Goal: Task Accomplishment & Management: Complete application form

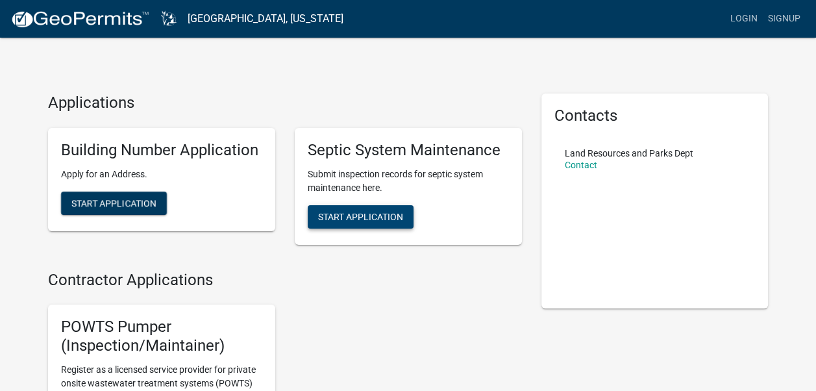
click at [366, 218] on span "Start Application" at bounding box center [360, 216] width 85 height 10
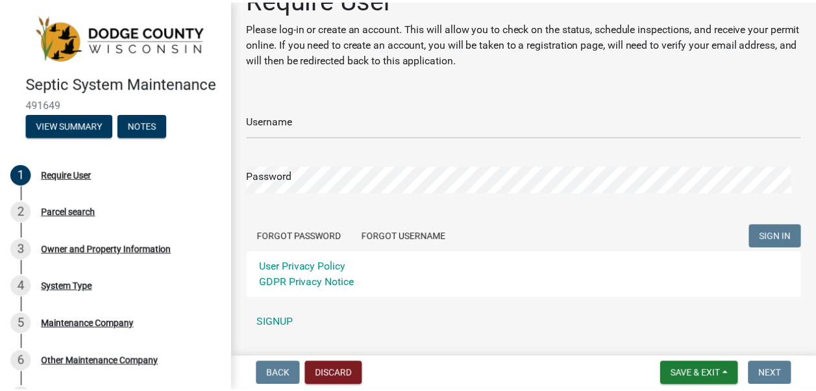
scroll to position [66, 0]
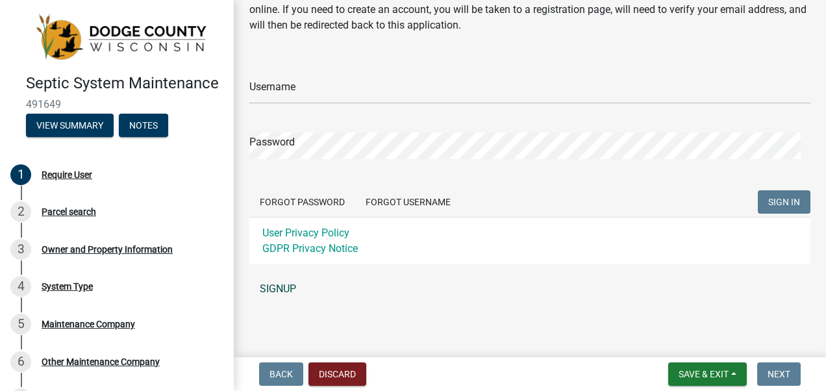
click at [275, 286] on link "SIGNUP" at bounding box center [529, 289] width 561 height 26
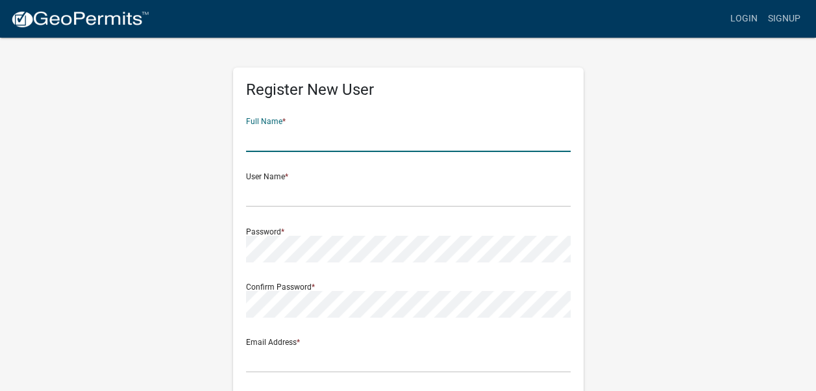
click at [287, 145] on input "text" at bounding box center [408, 138] width 325 height 27
type input "Kenneth Hyler III"
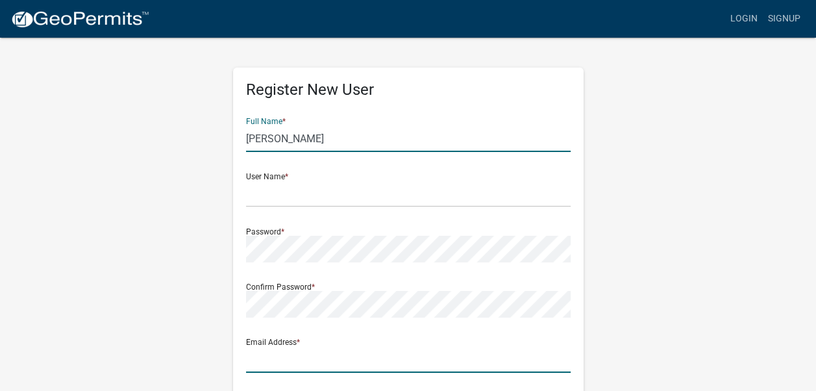
type input "[EMAIL_ADDRESS][DOMAIN_NAME]"
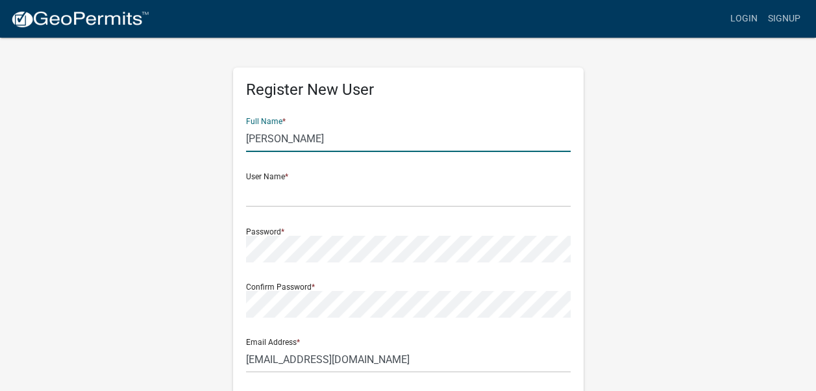
type input "W684 Buttercup Ct"
type input "[GEOGRAPHIC_DATA]"
type input "WI"
type input "54923"
type input "9203611935"
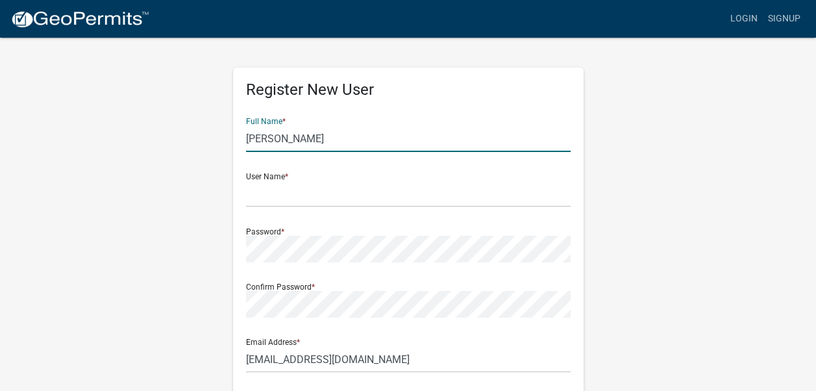
drag, startPoint x: 351, startPoint y: 141, endPoint x: 112, endPoint y: 165, distance: 240.2
click at [112, 165] on div "Register New User Full Name * Kenneth Hyler III User Name * Password * Confirm …" at bounding box center [408, 383] width 740 height 695
type input "Hyler Septic Service, LLC"
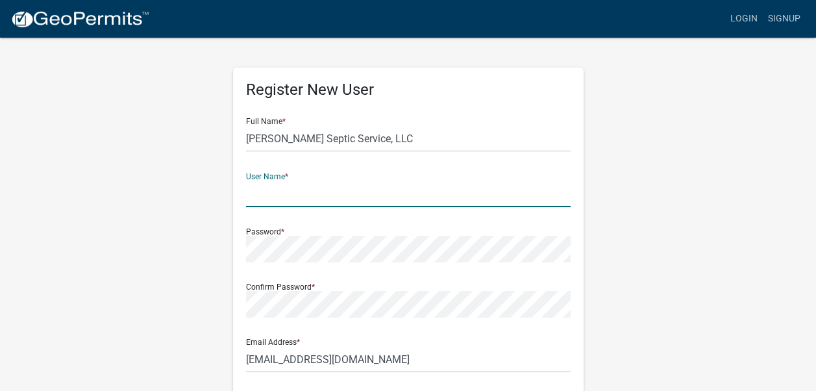
type input "C"
type input "Hylerseptic"
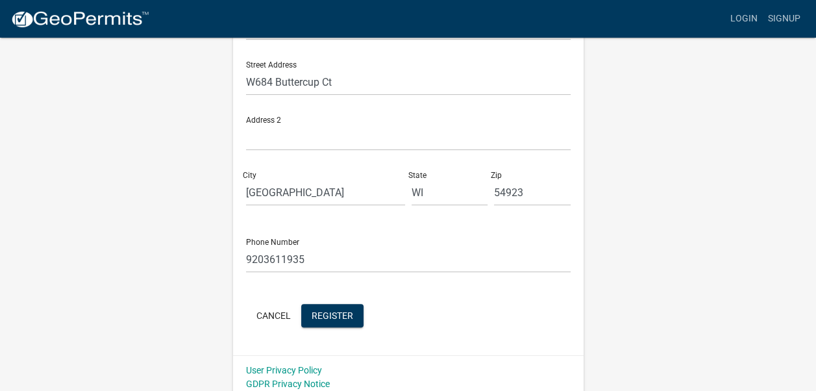
scroll to position [340, 0]
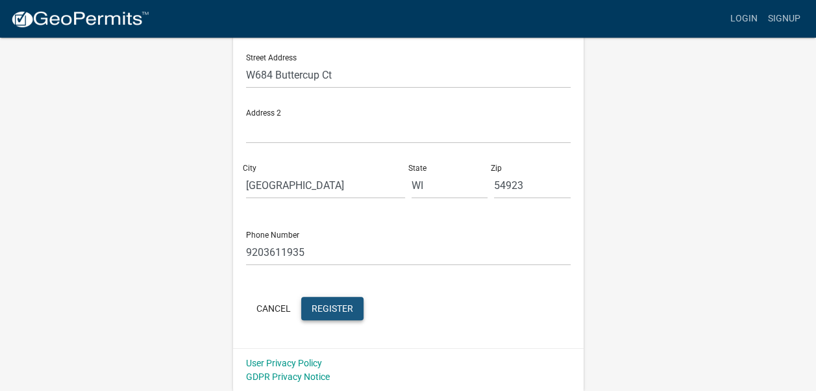
click at [327, 305] on span "Register" at bounding box center [333, 308] width 42 height 10
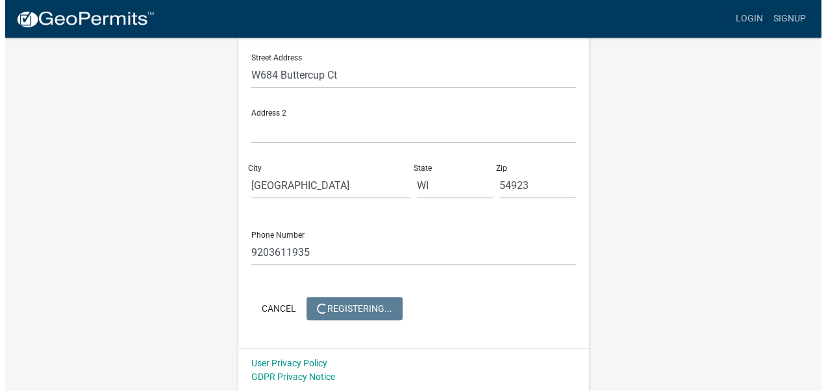
scroll to position [0, 0]
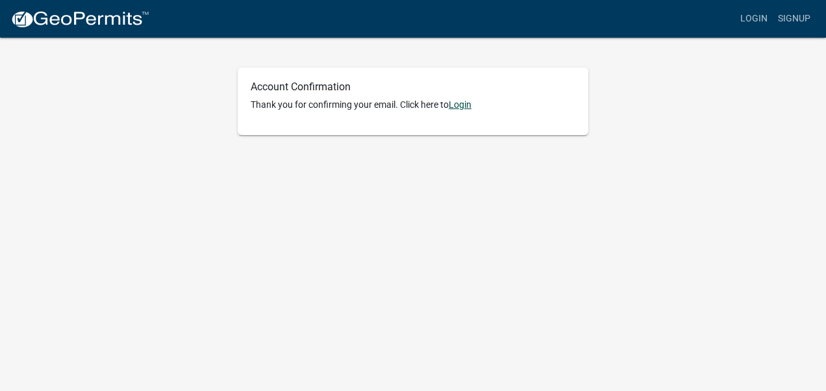
click at [468, 104] on link "Login" at bounding box center [460, 104] width 23 height 10
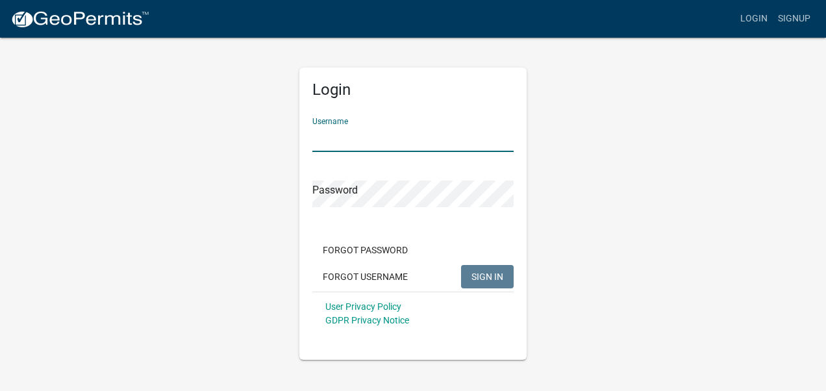
click at [338, 144] on input "Username" at bounding box center [412, 138] width 201 height 27
type input "Hylerseptic"
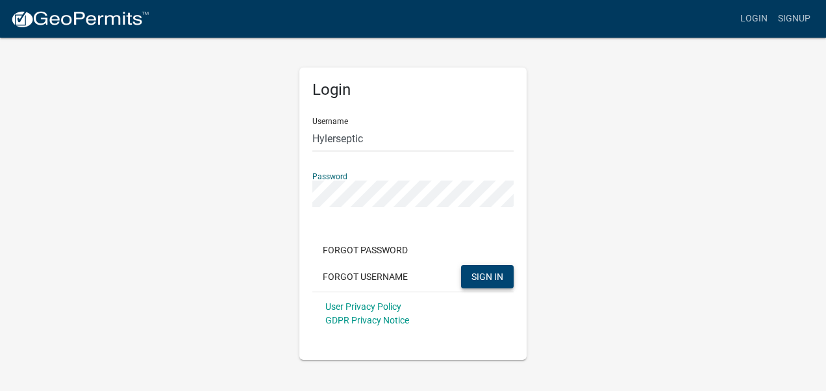
click at [475, 272] on span "SIGN IN" at bounding box center [487, 276] width 32 height 10
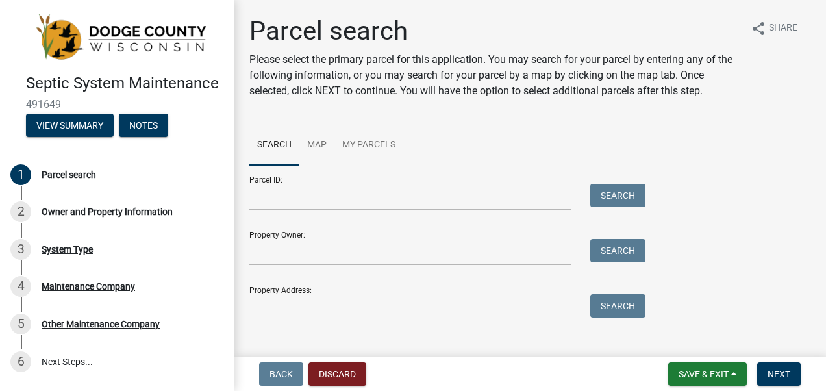
drag, startPoint x: 805, startPoint y: 1, endPoint x: 742, endPoint y: 57, distance: 84.1
click at [742, 57] on div "share Share" at bounding box center [775, 63] width 70 height 94
click at [377, 126] on link "My Parcels" at bounding box center [368, 146] width 69 height 42
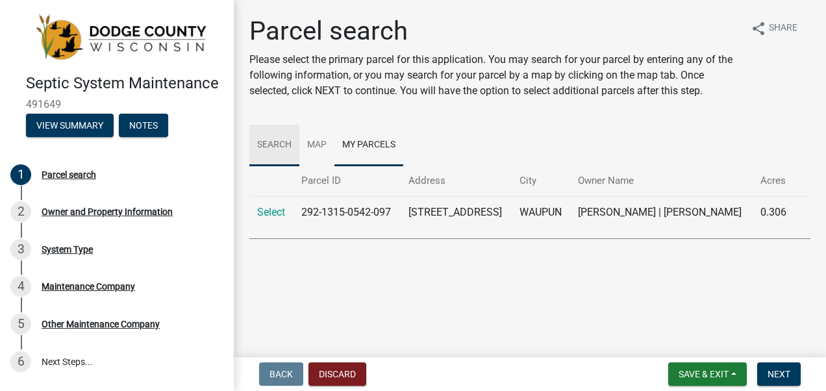
click at [278, 142] on link "Search" at bounding box center [274, 146] width 50 height 42
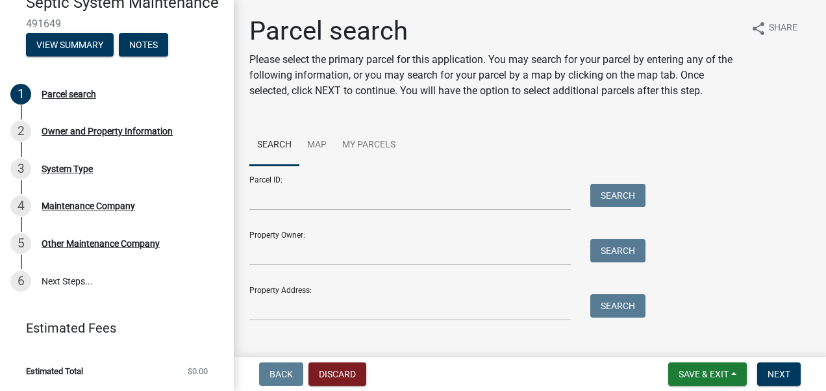
scroll to position [91, 0]
click at [68, 209] on div "Maintenance Company" at bounding box center [89, 205] width 94 height 9
click at [70, 210] on div "Maintenance Company" at bounding box center [89, 205] width 94 height 9
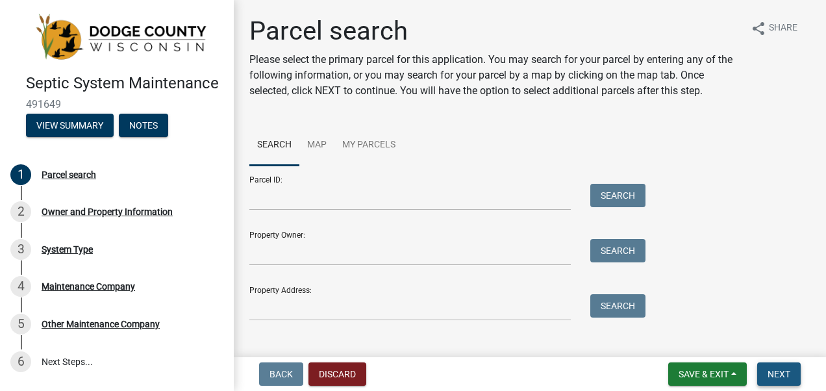
click at [781, 369] on span "Next" at bounding box center [779, 374] width 23 height 10
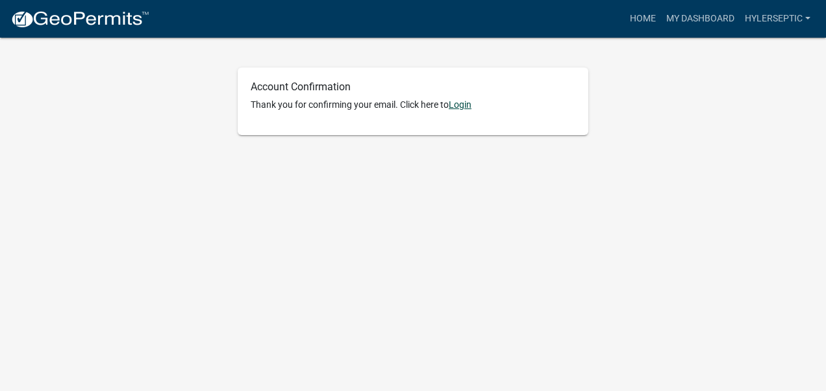
click at [464, 104] on link "Login" at bounding box center [460, 104] width 23 height 10
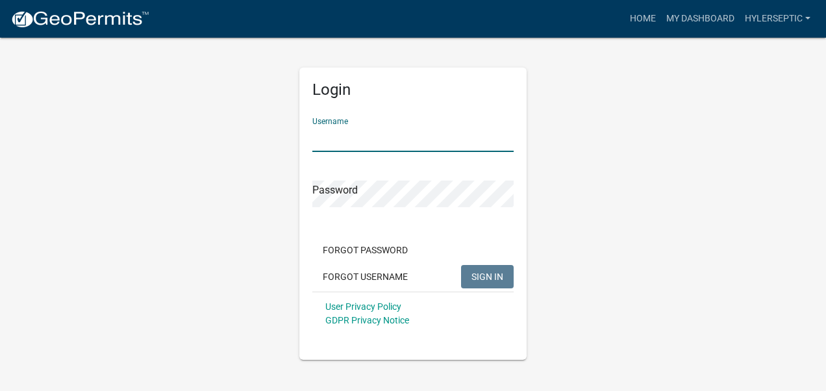
click at [340, 137] on input "Username" at bounding box center [412, 138] width 201 height 27
type input "Hylerseptic"
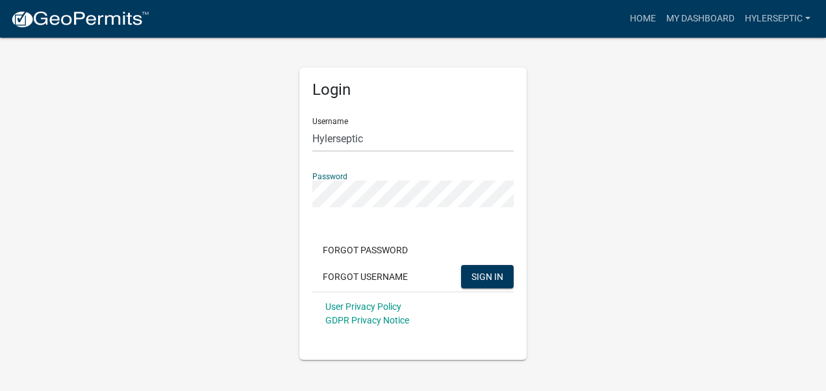
click at [461, 265] on button "SIGN IN" at bounding box center [487, 276] width 53 height 23
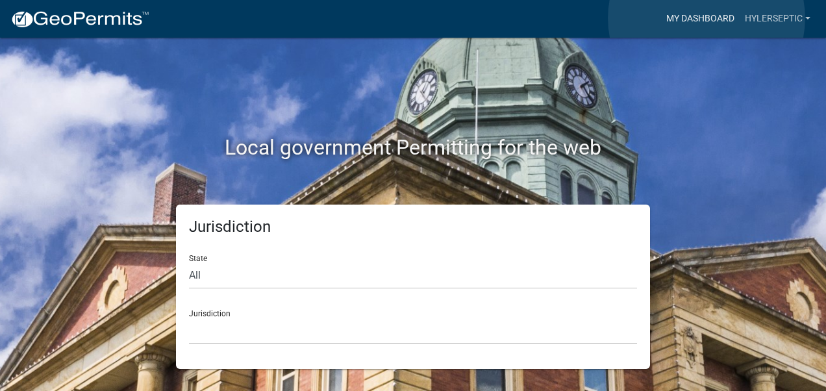
click at [707, 18] on link "My Dashboard" at bounding box center [700, 18] width 79 height 25
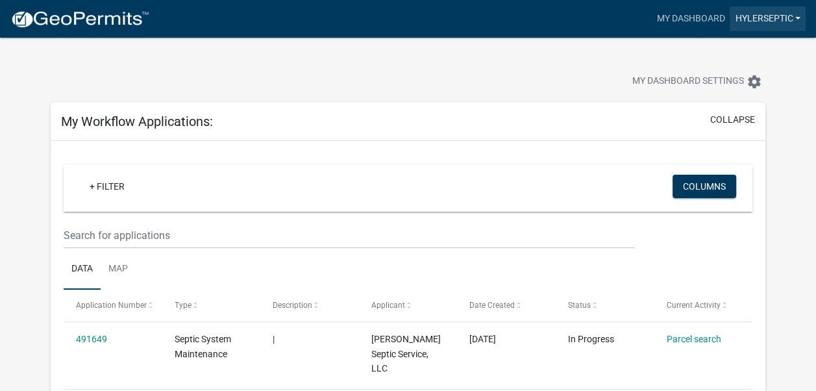
click at [782, 19] on link "Hylerseptic" at bounding box center [768, 18] width 76 height 25
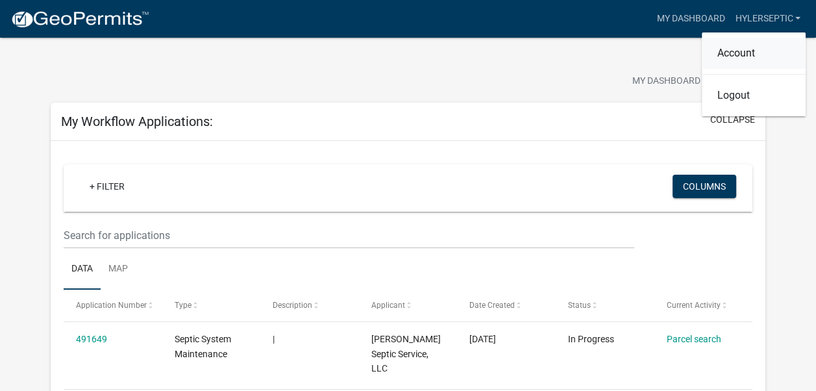
click at [746, 58] on link "Account" at bounding box center [754, 53] width 104 height 31
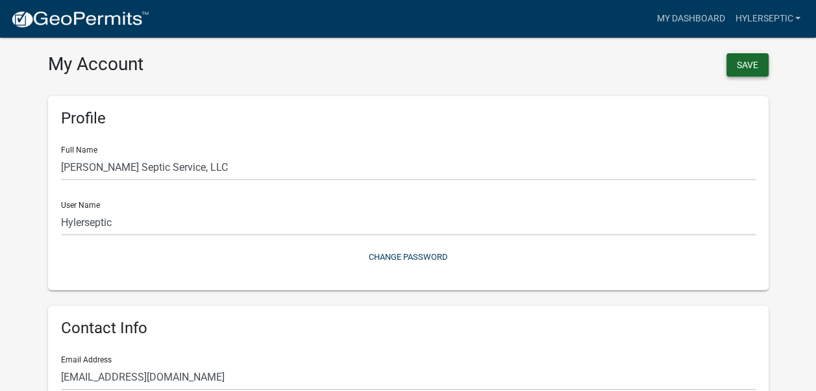
click at [747, 66] on button "Save" at bounding box center [748, 64] width 42 height 23
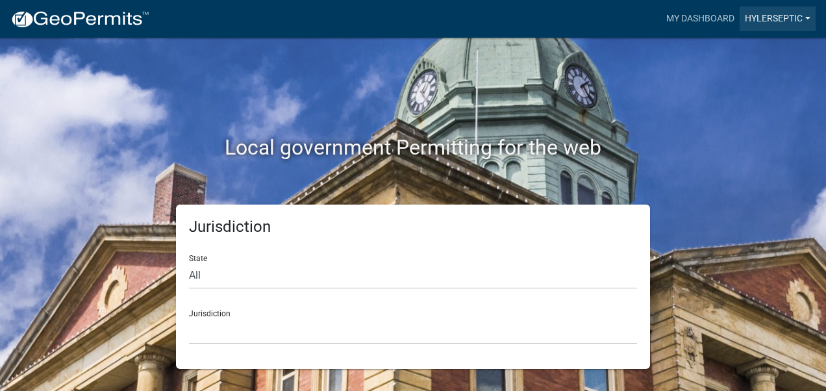
click at [768, 19] on link "Hylerseptic" at bounding box center [778, 18] width 76 height 25
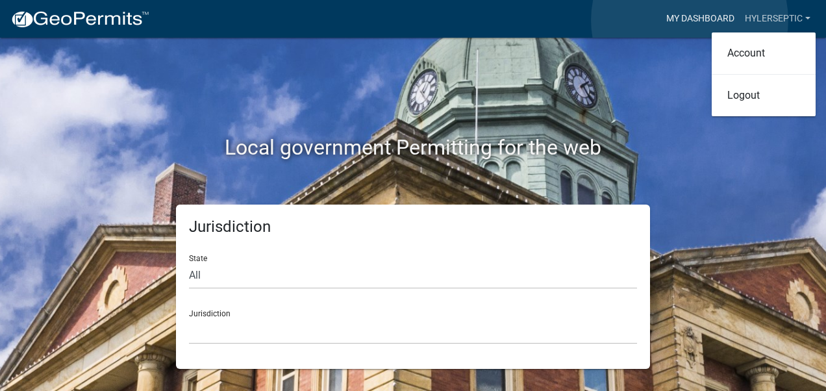
click at [689, 19] on link "My Dashboard" at bounding box center [700, 18] width 79 height 25
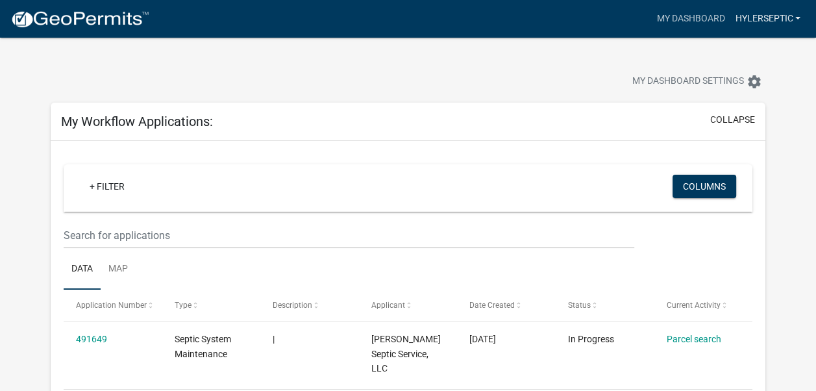
click at [772, 20] on link "Hylerseptic" at bounding box center [768, 18] width 76 height 25
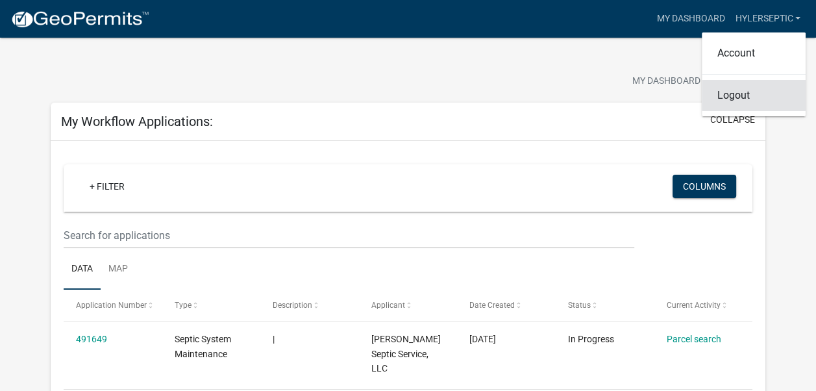
click at [738, 98] on link "Logout" at bounding box center [754, 95] width 104 height 31
